Goal: Check status

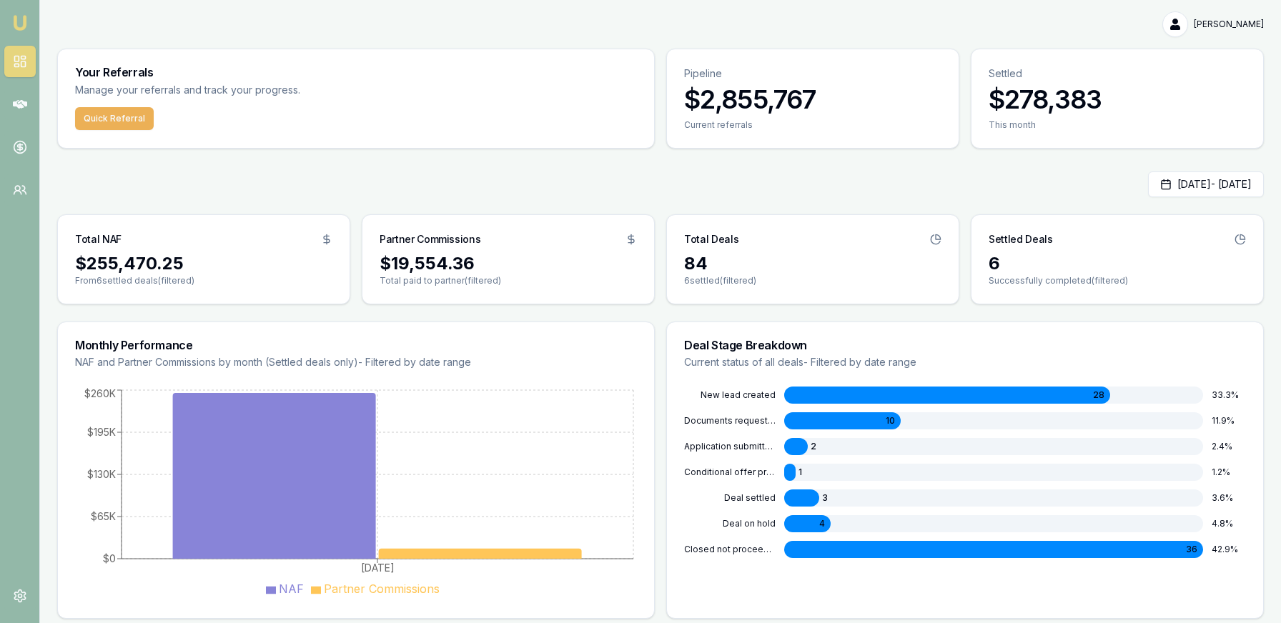
click at [805, 502] on div at bounding box center [801, 498] width 35 height 17
click at [798, 449] on div at bounding box center [796, 446] width 24 height 17
drag, startPoint x: 1151, startPoint y: 177, endPoint x: 1163, endPoint y: 185, distance: 14.9
click at [1151, 178] on button "Aug 01, 2025 - Aug 29, 2025" at bounding box center [1206, 185] width 116 height 26
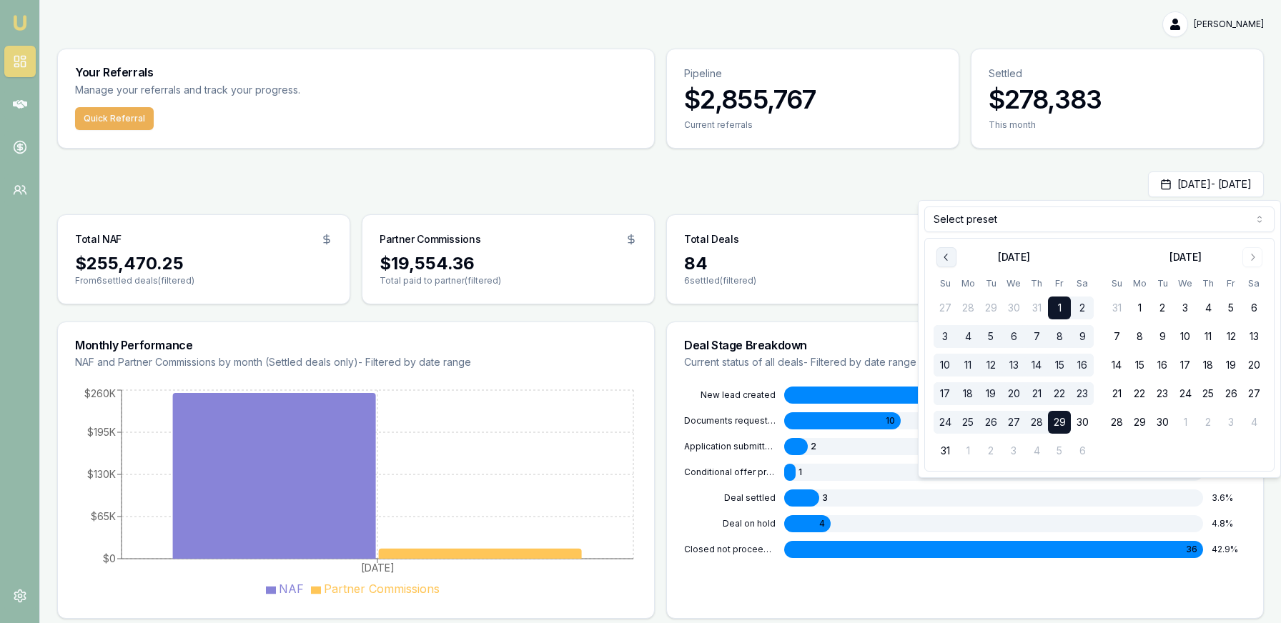
click at [937, 253] on button "Go to previous month" at bounding box center [946, 257] width 20 height 20
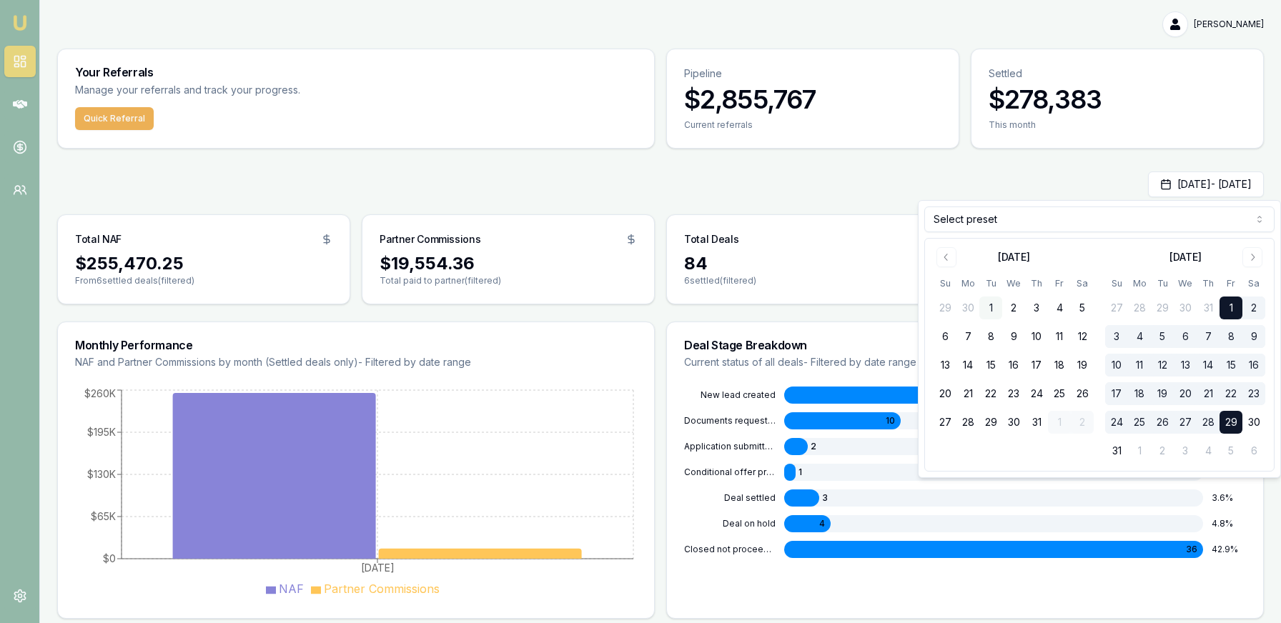
click at [995, 307] on button "1" at bounding box center [990, 308] width 23 height 23
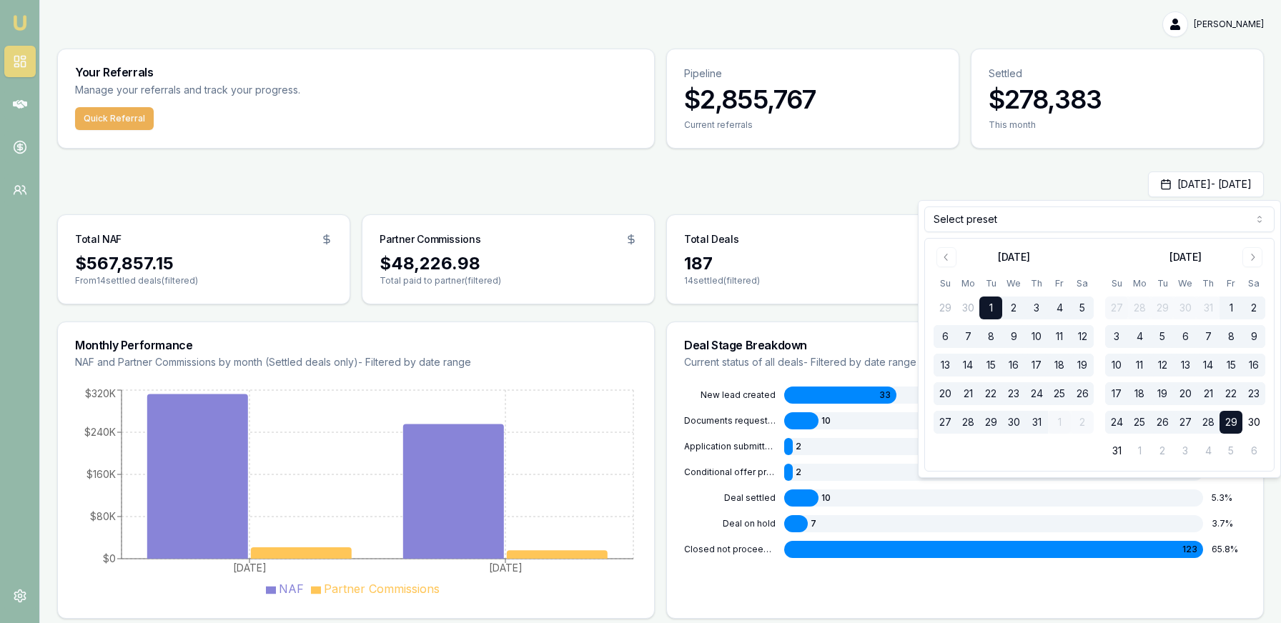
click at [902, 174] on div "Jul 01, 2025 - Aug 29, 2025" at bounding box center [660, 185] width 1206 height 26
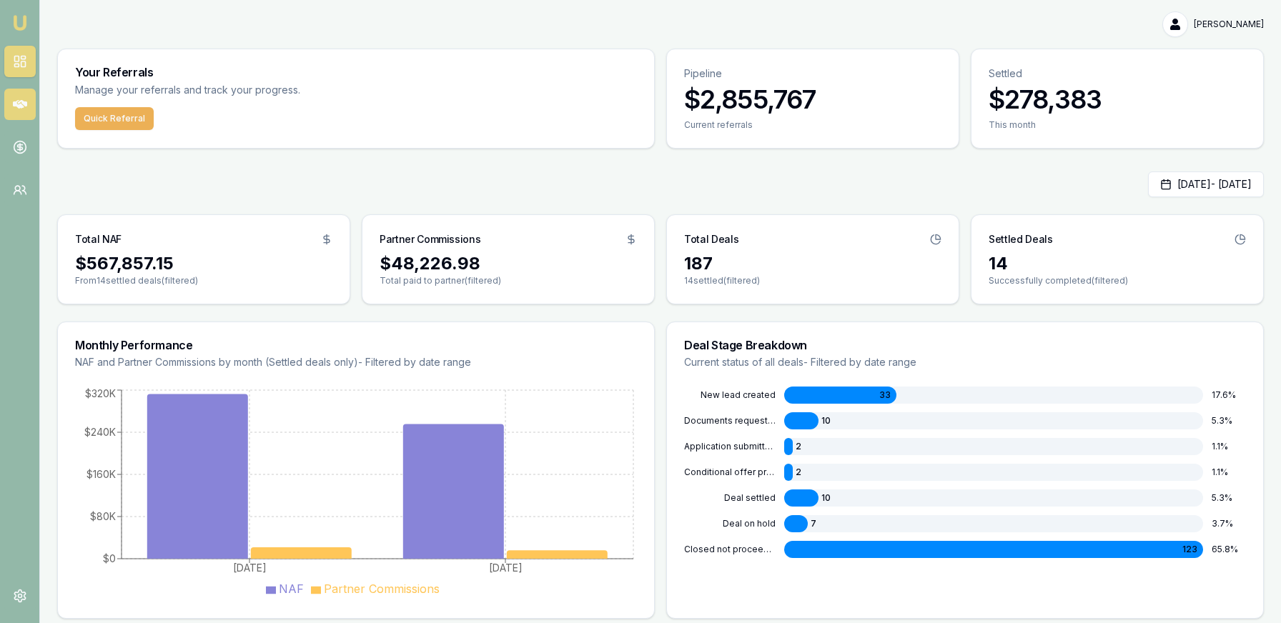
click at [19, 97] on icon at bounding box center [20, 104] width 14 height 14
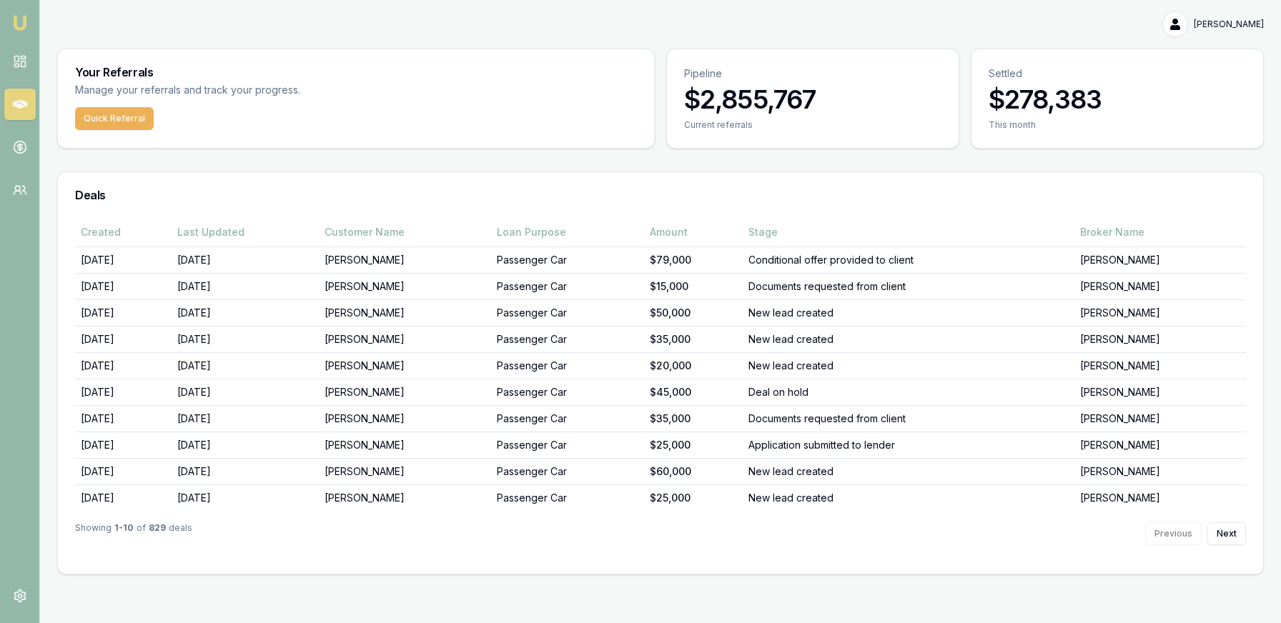
click at [3, 57] on nav "Emu Money" at bounding box center [19, 108] width 39 height 217
click at [16, 58] on icon at bounding box center [20, 61] width 14 height 14
